Goal: Information Seeking & Learning: Learn about a topic

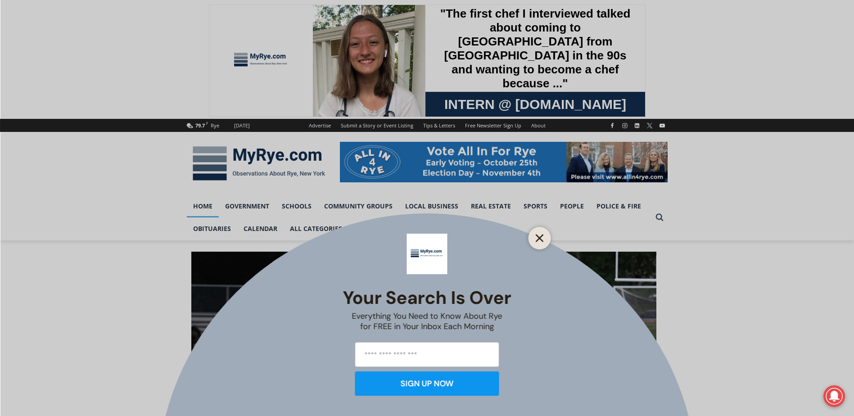
click at [543, 240] on icon "Close" at bounding box center [540, 238] width 8 height 8
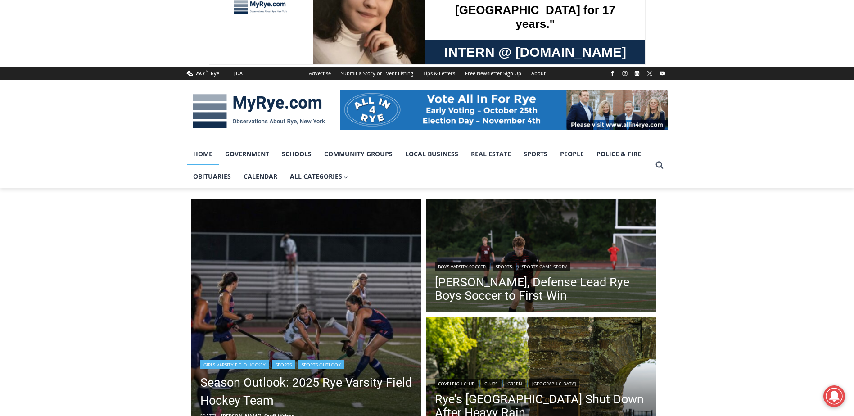
scroll to position [135, 0]
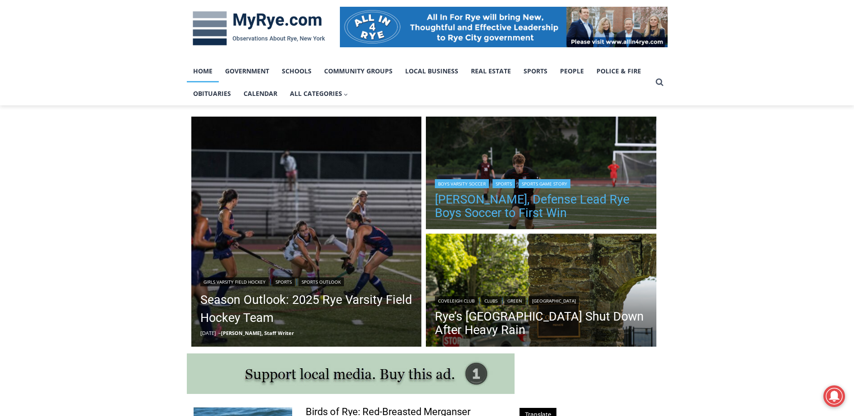
click at [470, 211] on link "[PERSON_NAME], Defense Lead Rye Boys Soccer to First Win" at bounding box center [541, 206] width 212 height 27
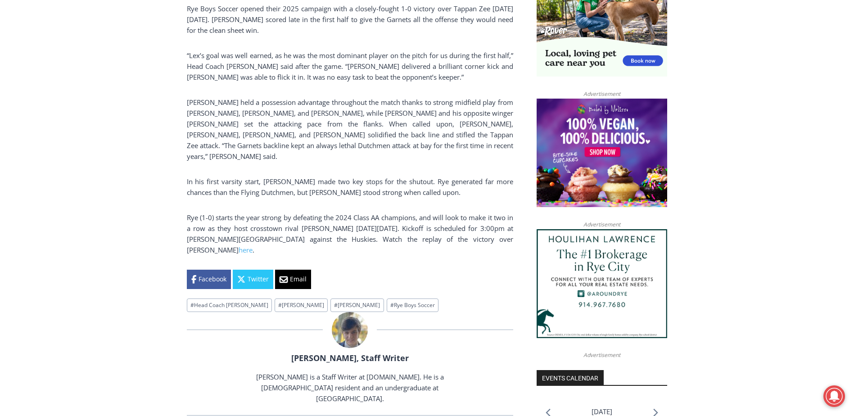
scroll to position [720, 0]
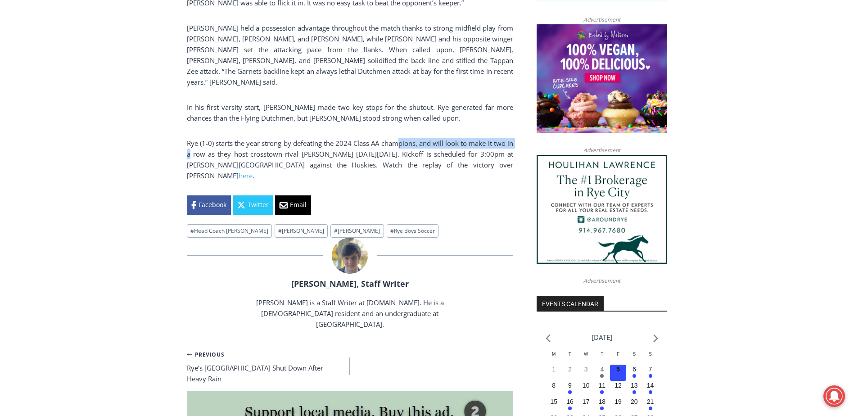
drag, startPoint x: 404, startPoint y: 126, endPoint x: 199, endPoint y: 135, distance: 204.5
click at [199, 138] on p "Rye (1-0) starts the year strong by defeating the 2024 Class AA champions, and …" at bounding box center [350, 159] width 326 height 43
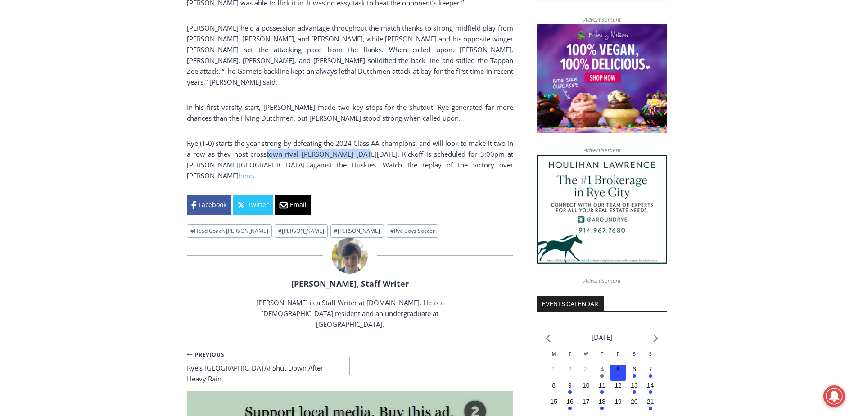
drag, startPoint x: 199, startPoint y: 135, endPoint x: 392, endPoint y: 136, distance: 192.6
click at [392, 138] on p "Rye (1-0) starts the year strong by defeating the 2024 Class AA champions, and …" at bounding box center [350, 159] width 326 height 43
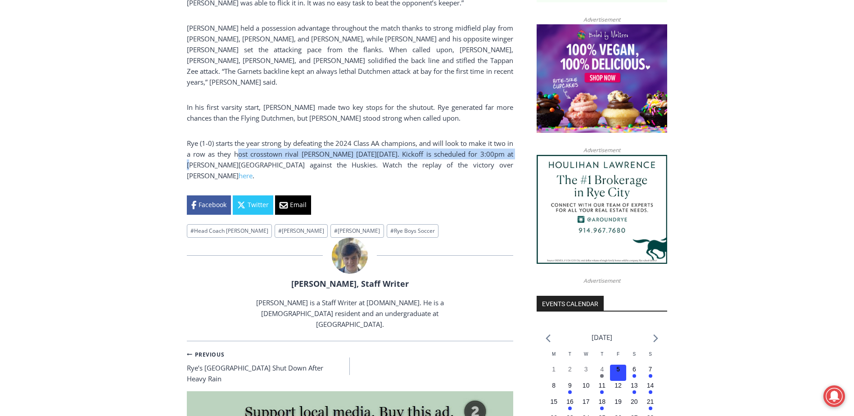
drag, startPoint x: 239, startPoint y: 137, endPoint x: 201, endPoint y: 140, distance: 38.4
click at [201, 140] on p "Rye (1-0) starts the year strong by defeating the 2024 Class AA champions, and …" at bounding box center [350, 159] width 326 height 43
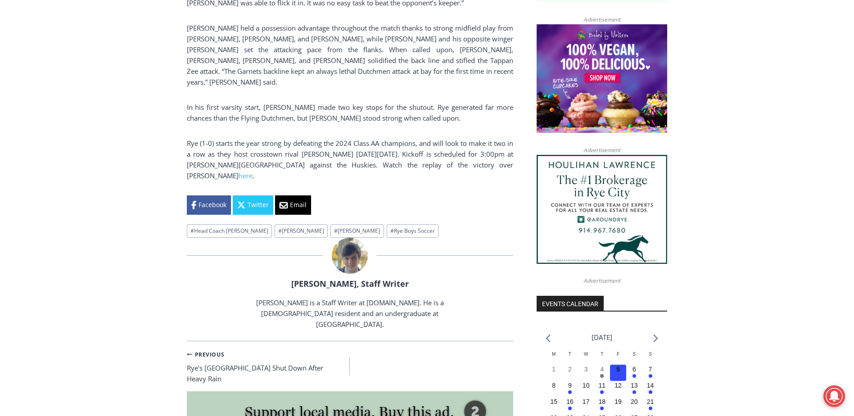
drag, startPoint x: 359, startPoint y: 145, endPoint x: 325, endPoint y: 145, distance: 33.8
click at [356, 145] on p "Rye (1-0) starts the year strong by defeating the 2024 Class AA champions, and …" at bounding box center [350, 159] width 326 height 43
drag, startPoint x: 203, startPoint y: 135, endPoint x: 293, endPoint y: 136, distance: 90.0
click at [293, 138] on p "Rye (1-0) starts the year strong by defeating the 2024 Class AA champions, and …" at bounding box center [350, 159] width 326 height 43
drag, startPoint x: 293, startPoint y: 136, endPoint x: 431, endPoint y: 134, distance: 137.7
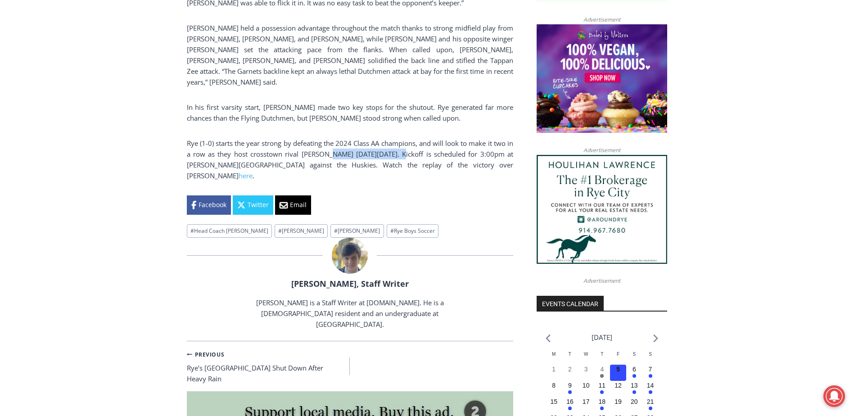
click at [431, 138] on p "Rye (1-0) starts the year strong by defeating the 2024 Class AA champions, and …" at bounding box center [350, 159] width 326 height 43
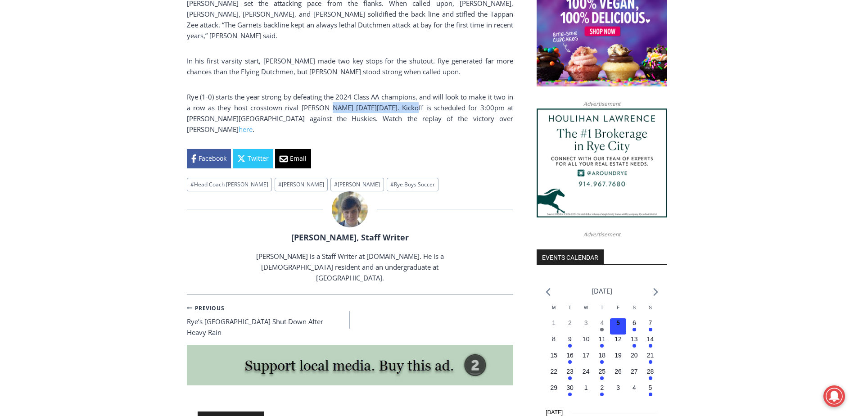
scroll to position [810, 0]
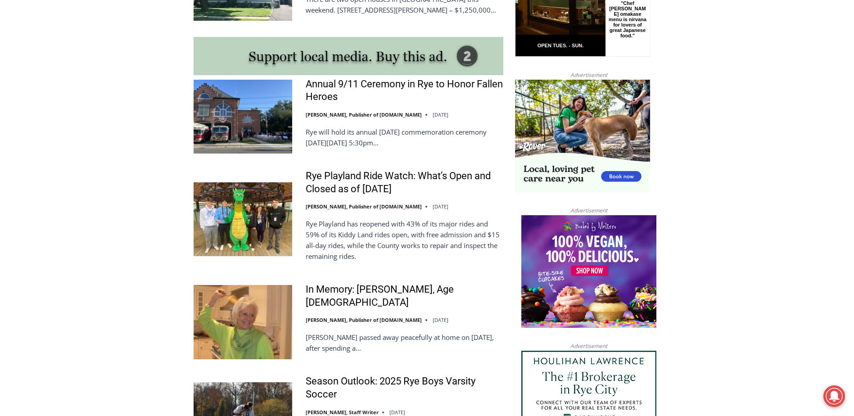
scroll to position [810, 0]
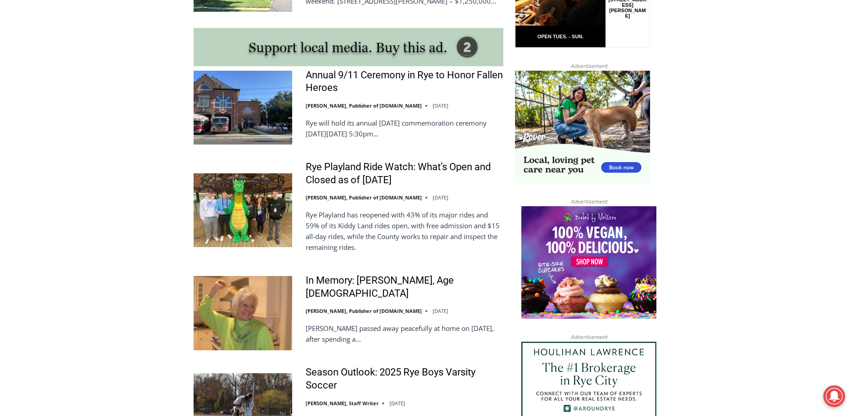
click at [351, 295] on div "In Memory: [PERSON_NAME], Age [DEMOGRAPHIC_DATA] [PERSON_NAME], Publisher of [D…" at bounding box center [405, 312] width 198 height 77
click at [315, 285] on link "In Memory: [PERSON_NAME], Age [DEMOGRAPHIC_DATA]" at bounding box center [405, 287] width 198 height 26
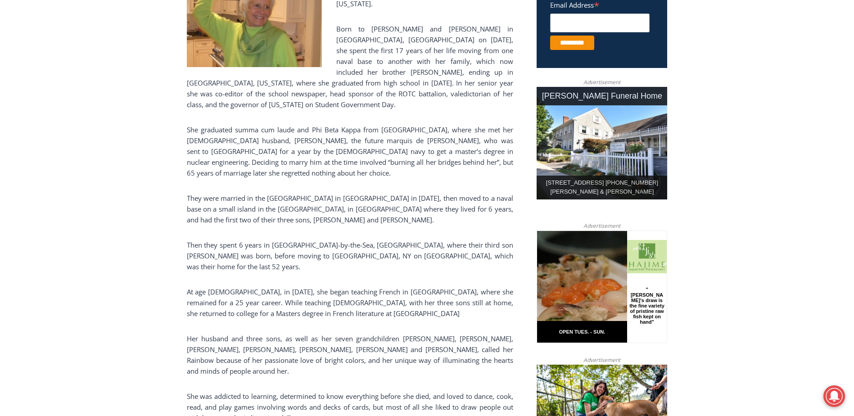
scroll to position [405, 0]
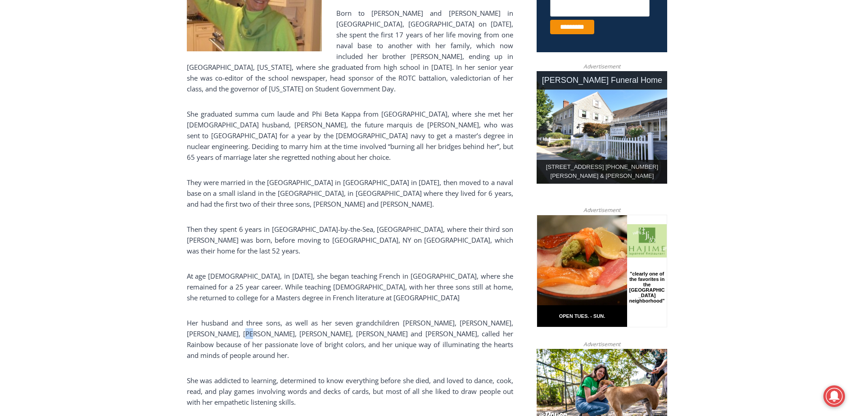
drag, startPoint x: 207, startPoint y: 294, endPoint x: 234, endPoint y: 293, distance: 26.1
click at [234, 317] on p "Her husband and three sons, as well as her seven grandchildren [PERSON_NAME], […" at bounding box center [350, 338] width 326 height 43
drag, startPoint x: 337, startPoint y: 296, endPoint x: 269, endPoint y: 291, distance: 68.6
click at [269, 317] on p "Her husband and three sons, as well as her seven grandchildren [PERSON_NAME], […" at bounding box center [350, 338] width 326 height 43
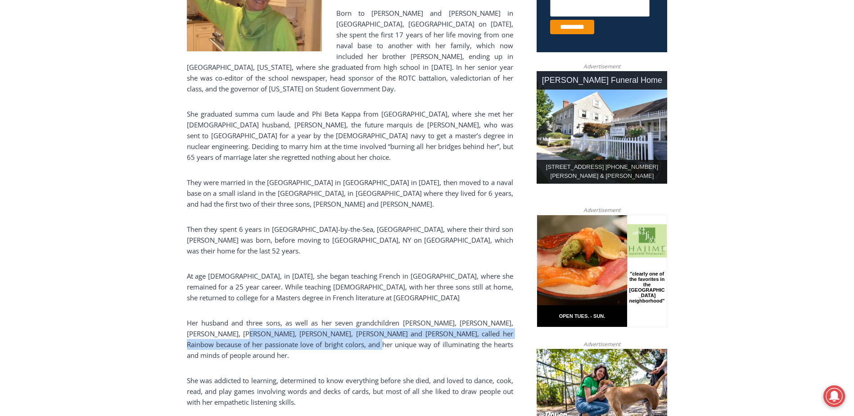
drag, startPoint x: 269, startPoint y: 291, endPoint x: 325, endPoint y: 299, distance: 57.3
click at [325, 317] on p "Her husband and three sons, as well as her seven grandchildren [PERSON_NAME], […" at bounding box center [350, 338] width 326 height 43
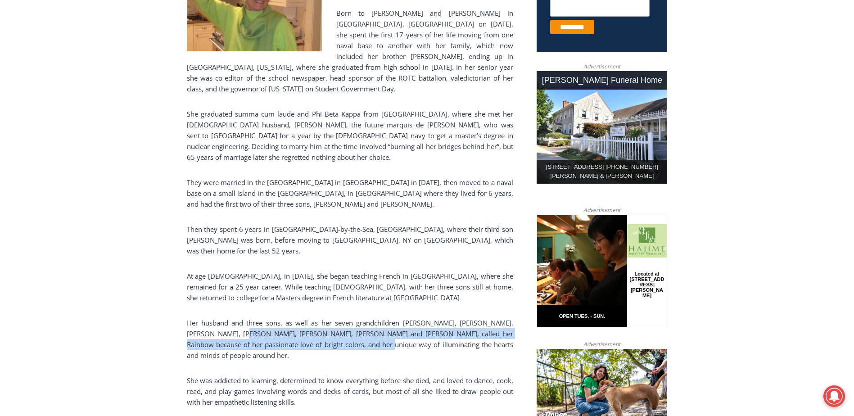
drag, startPoint x: 325, startPoint y: 299, endPoint x: 248, endPoint y: 298, distance: 77.0
click at [250, 317] on p "Her husband and three sons, as well as her seven grandchildren [PERSON_NAME], […" at bounding box center [350, 338] width 326 height 43
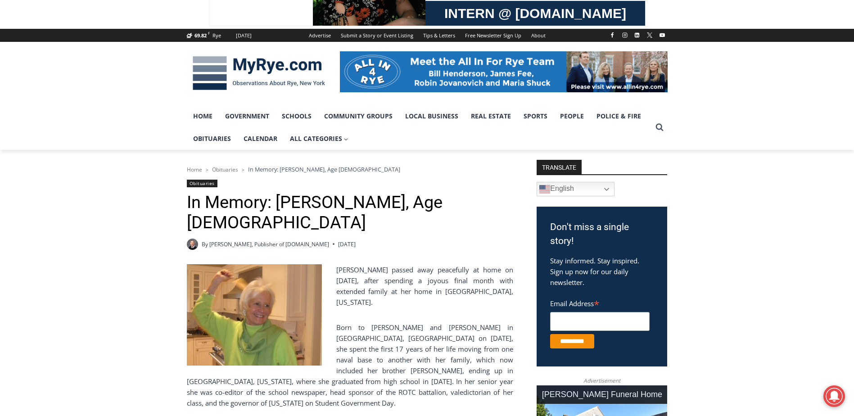
scroll to position [90, 0]
